Goal: Browse casually

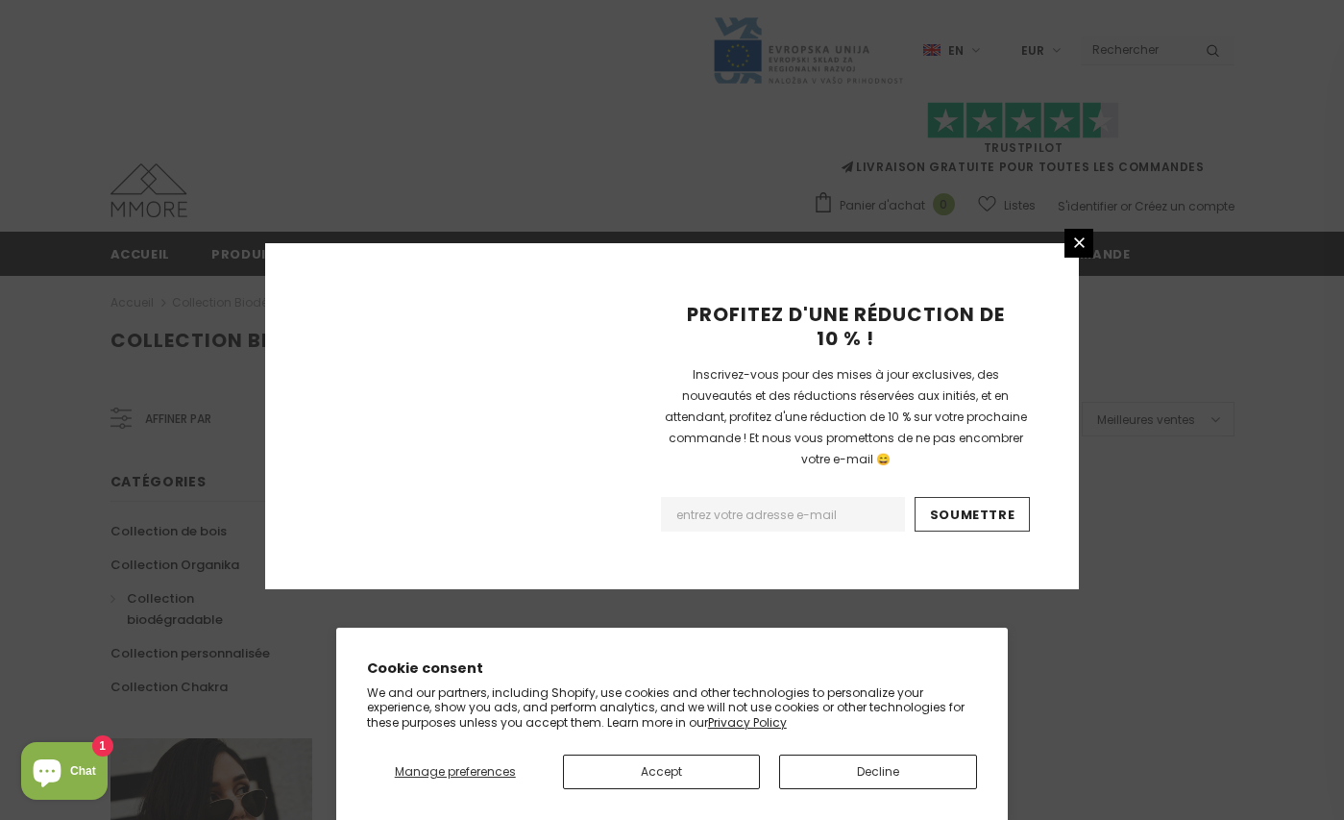
scroll to position [1196, 0]
